Goal: Task Accomplishment & Management: Complete application form

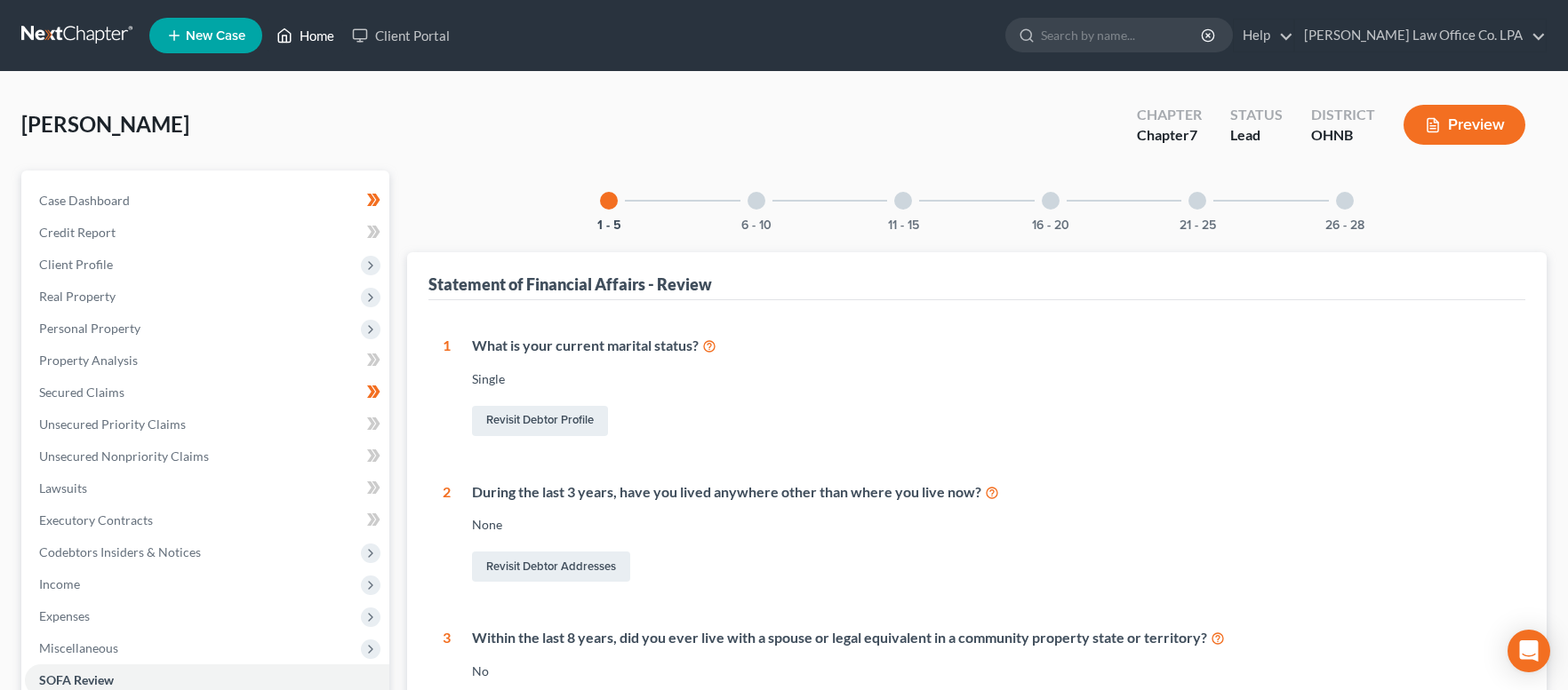
click at [308, 42] on link "Home" at bounding box center [305, 36] width 76 height 32
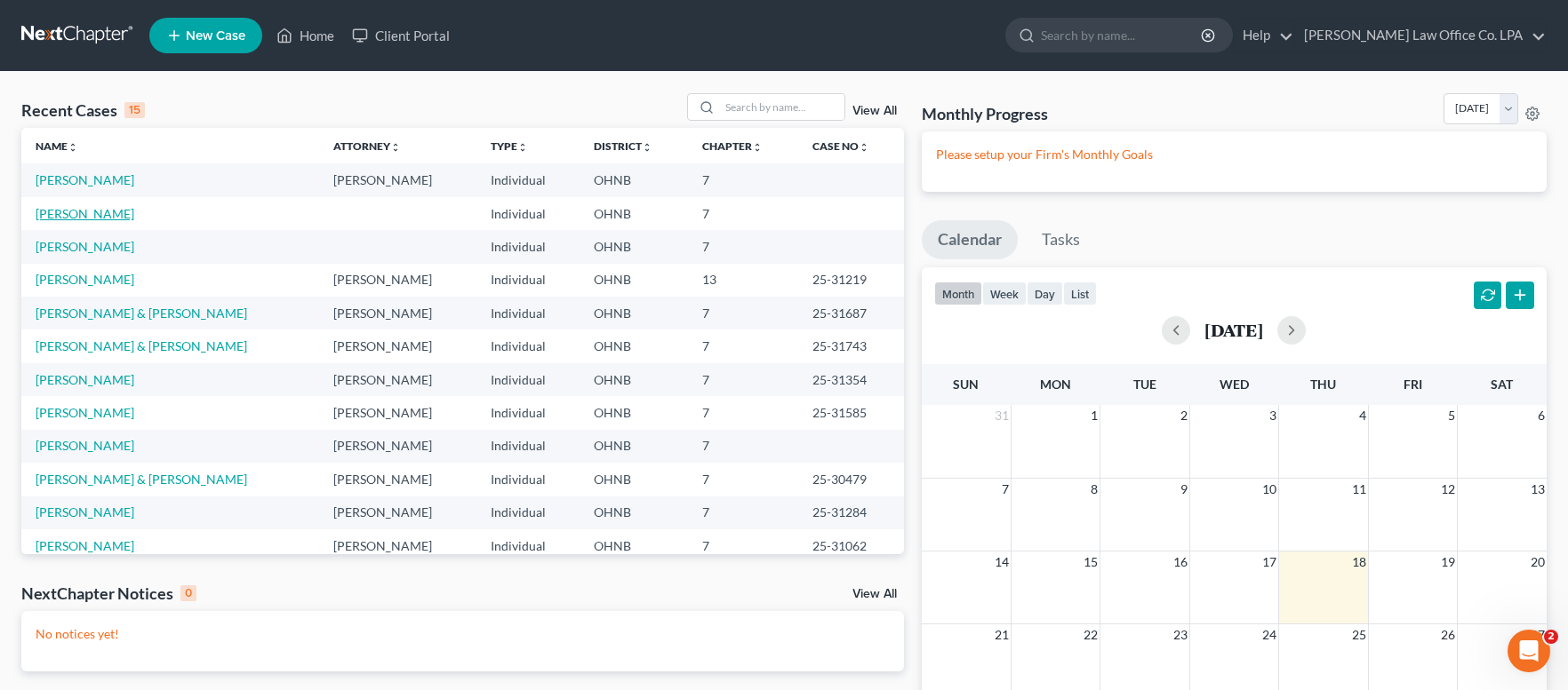
click at [84, 214] on link "[PERSON_NAME]" at bounding box center [85, 214] width 99 height 15
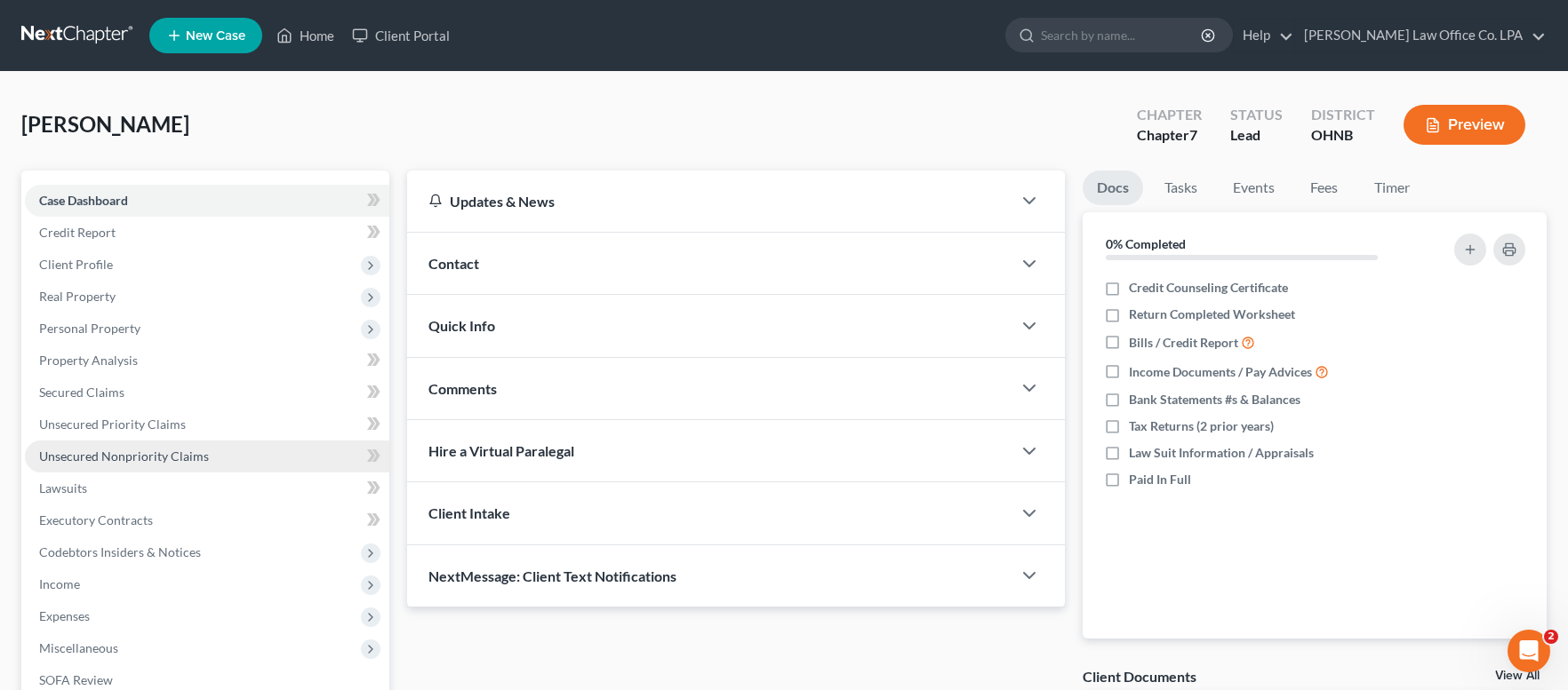
click at [127, 459] on span "Unsecured Nonpriority Claims" at bounding box center [124, 456] width 170 height 15
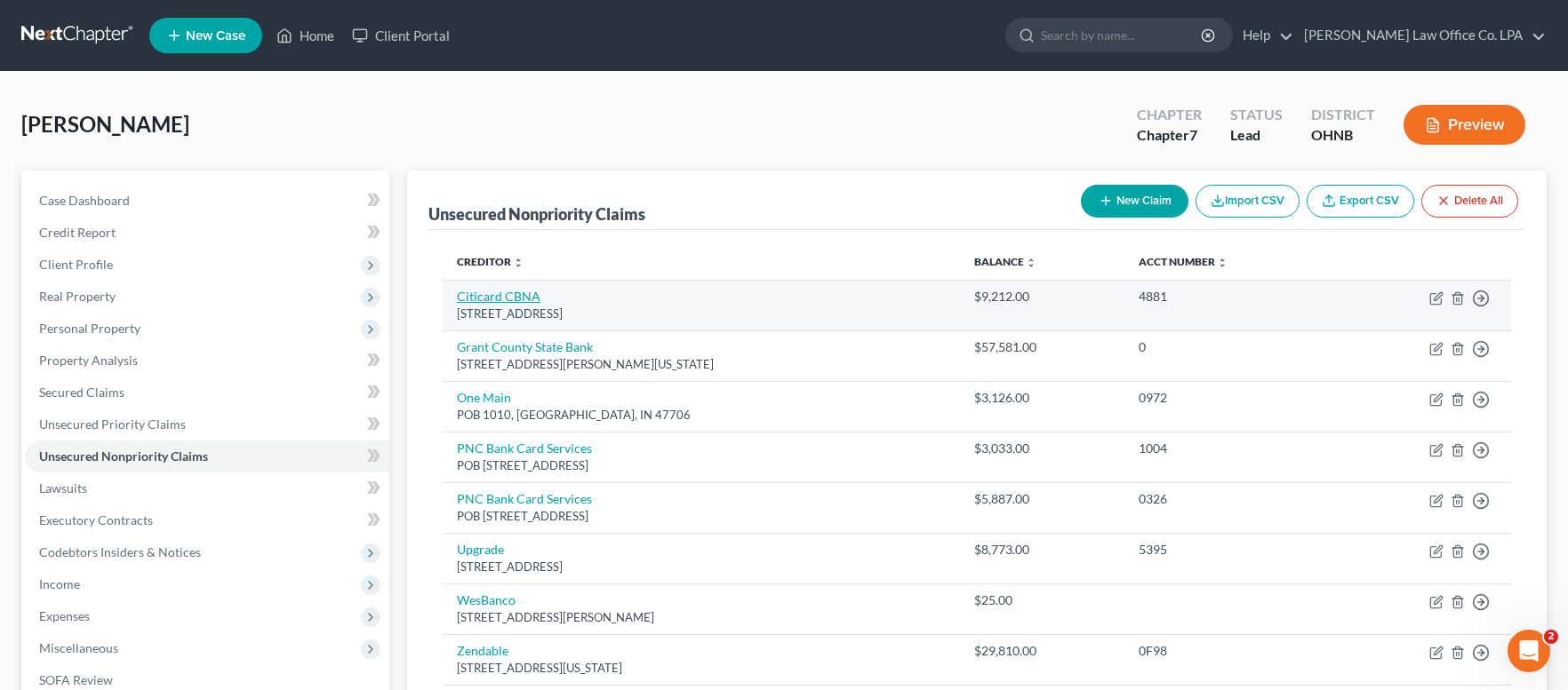
click at [505, 300] on link "Citicard CBNA" at bounding box center [499, 296] width 84 height 15
select select "43"
select select "2"
select select "0"
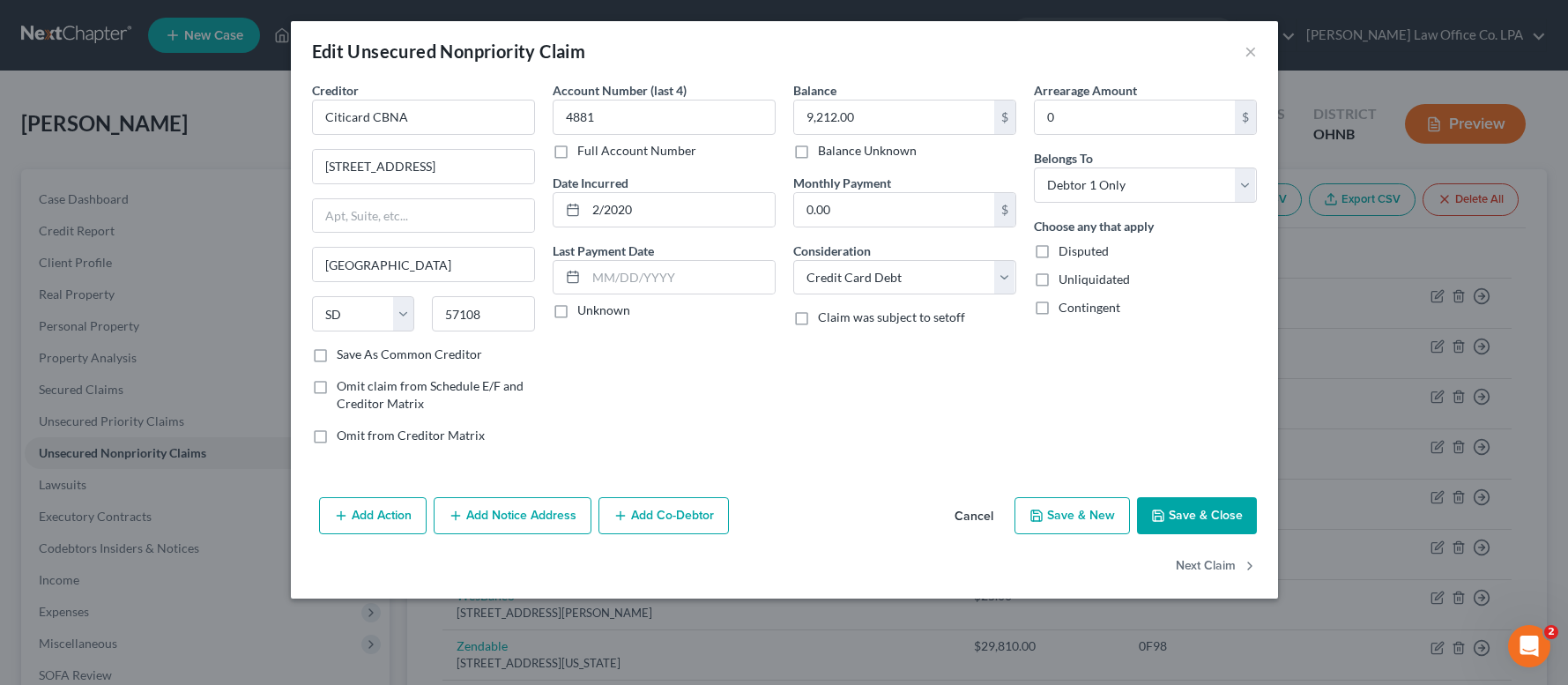
click at [521, 514] on button "Add Notice Address" at bounding box center [512, 516] width 158 height 37
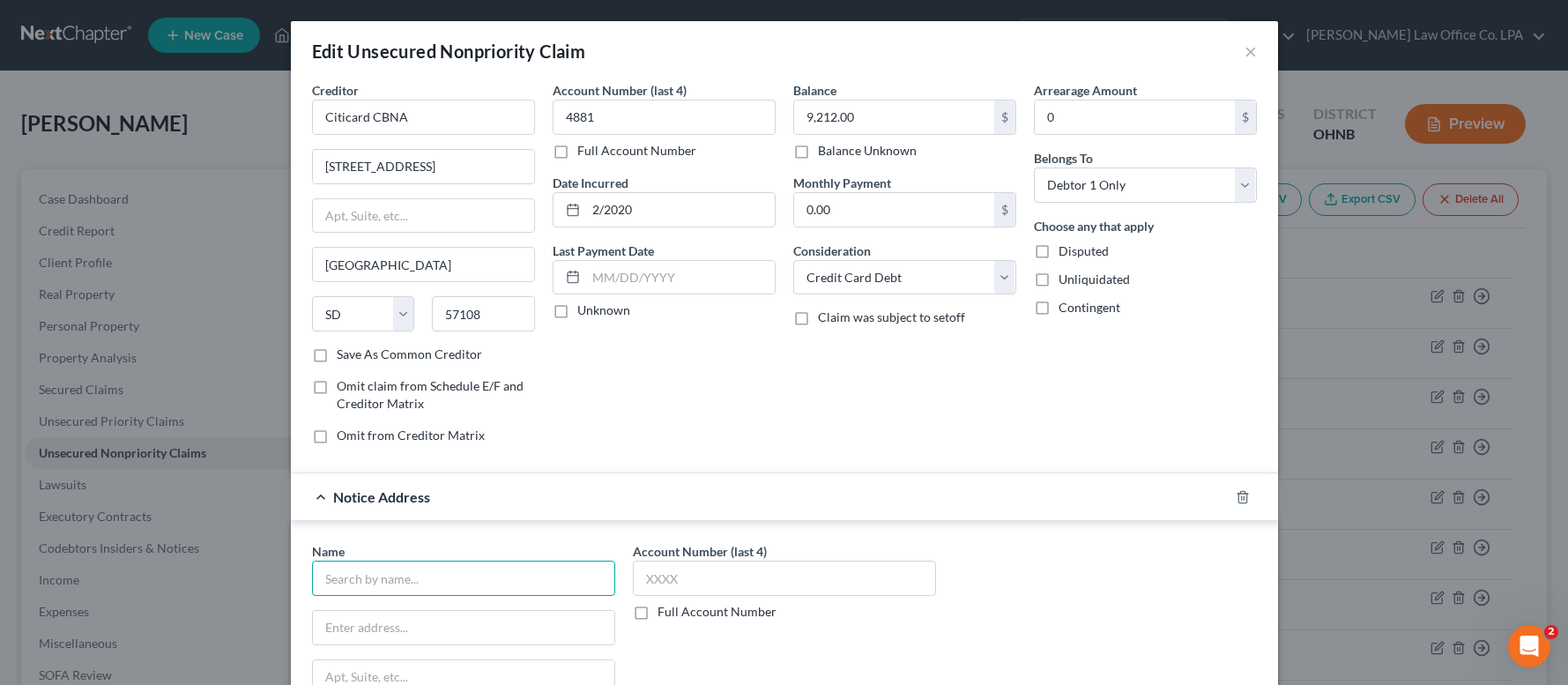
click at [428, 591] on input "text" at bounding box center [463, 579] width 303 height 35
type input "ARS National Services, Inc."
type input "POB 569100"
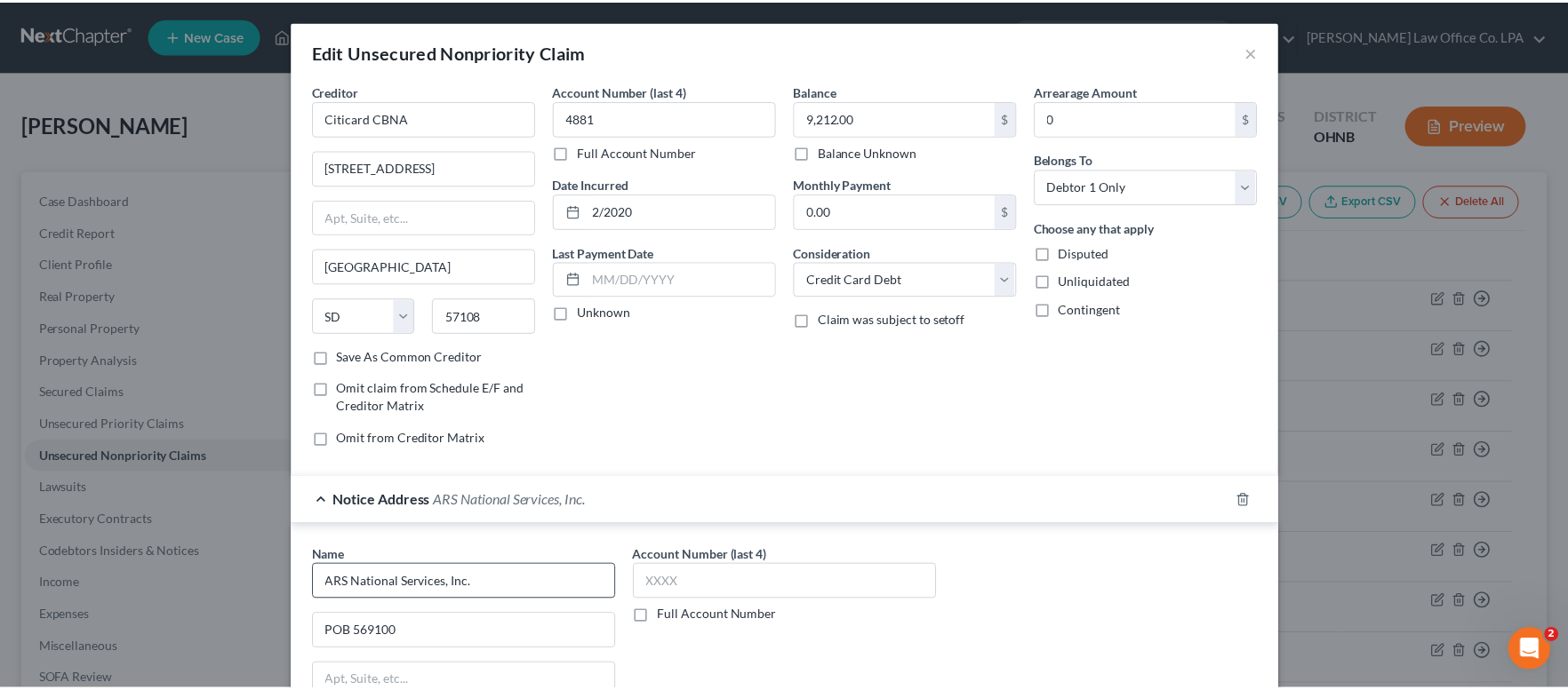
scroll to position [318, 0]
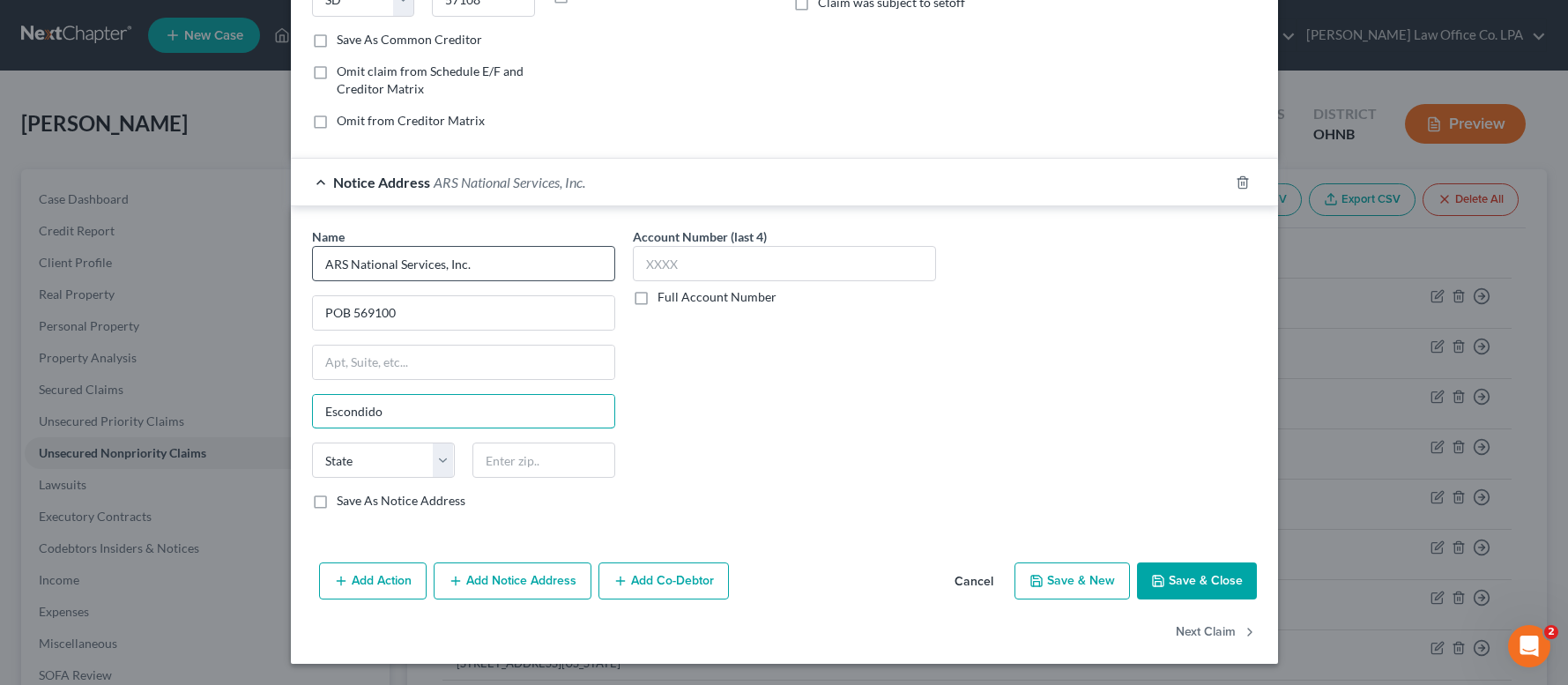
type input "Escondido"
select select "4"
type input "92046"
click at [718, 270] on input "text" at bounding box center [784, 263] width 303 height 35
type input "1250"
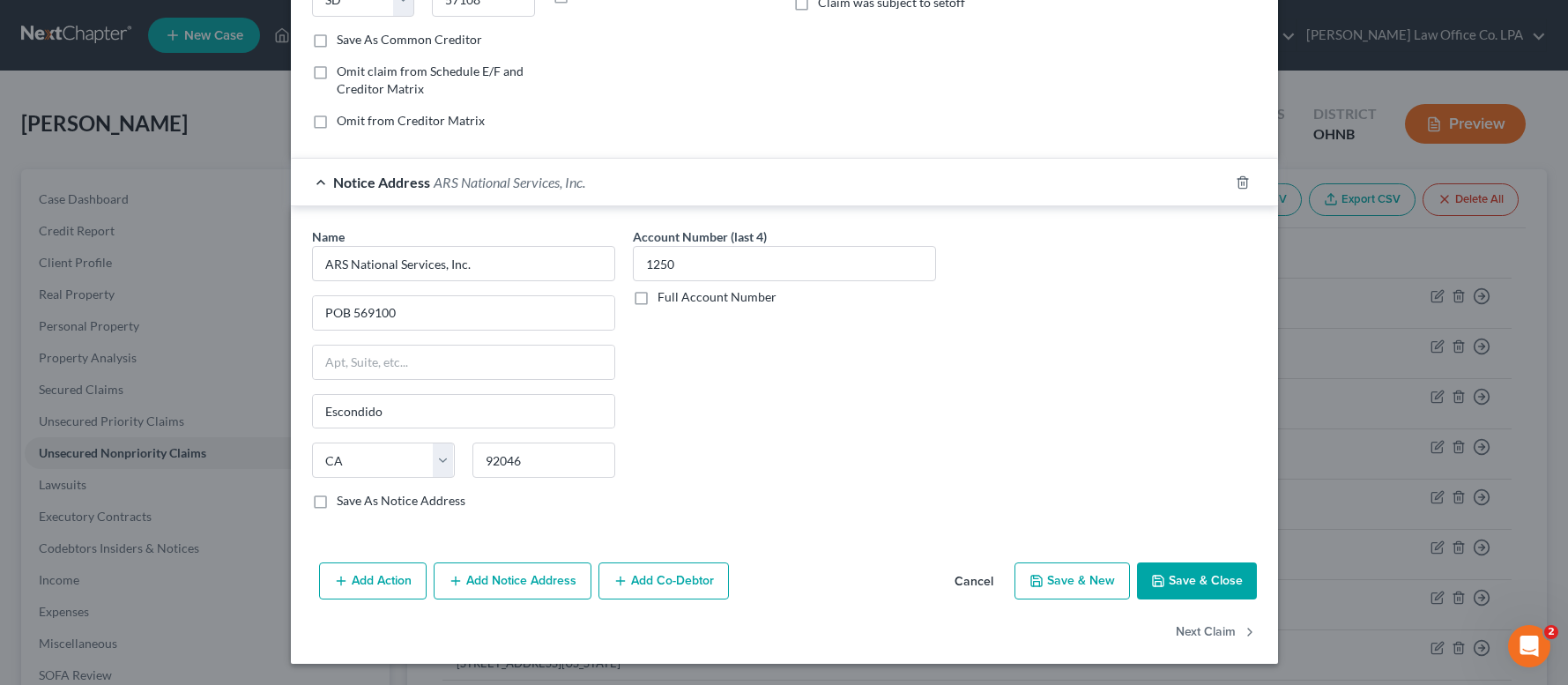
click at [1199, 582] on button "Save & Close" at bounding box center [1197, 582] width 120 height 37
